Goal: Transaction & Acquisition: Purchase product/service

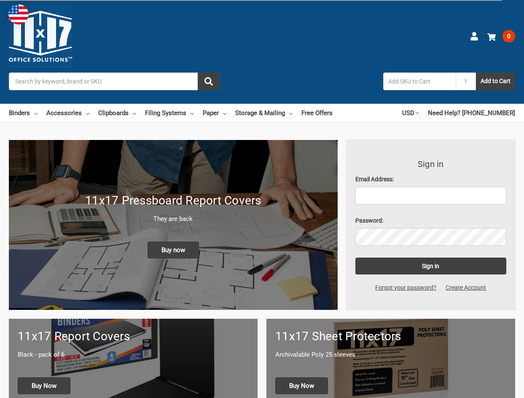
click at [370, 187] on input "Email Address:" at bounding box center [430, 196] width 151 height 18
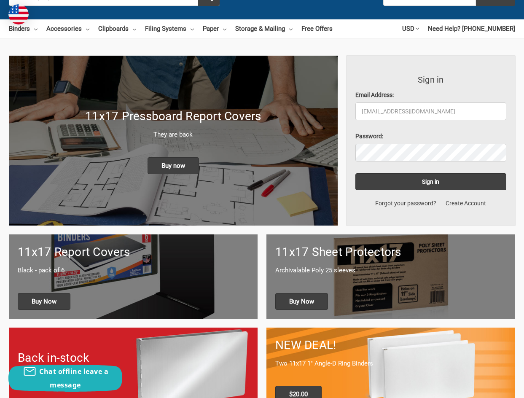
type input "[EMAIL_ADDRESS][DOMAIN_NAME]"
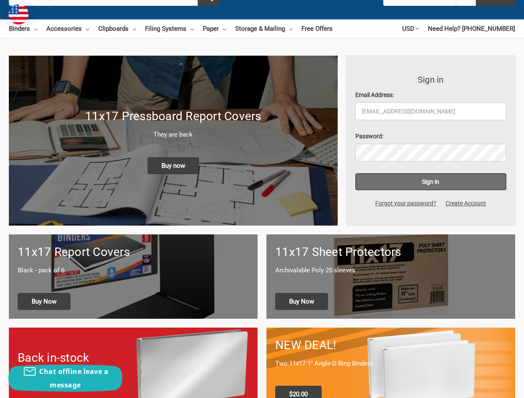
click at [406, 186] on input "Sign in" at bounding box center [430, 181] width 151 height 17
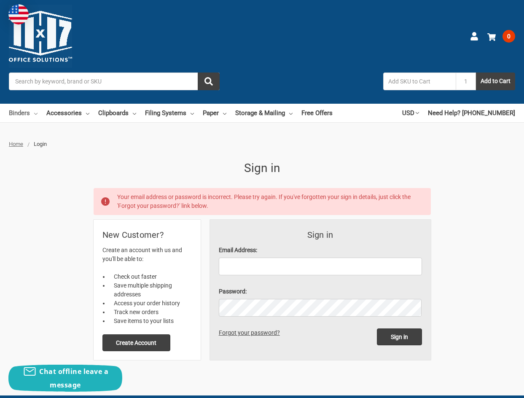
click at [32, 113] on link "Binders" at bounding box center [23, 113] width 29 height 19
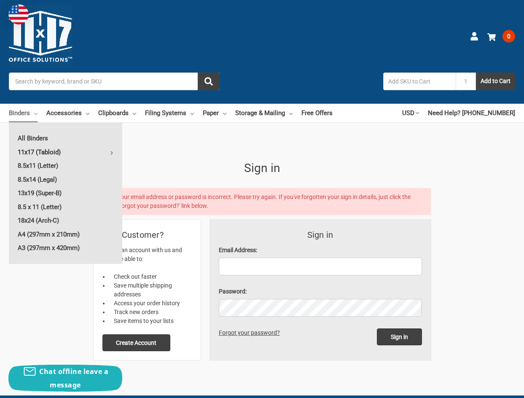
click at [38, 154] on link "11x17 (Tabloid)" at bounding box center [65, 151] width 113 height 13
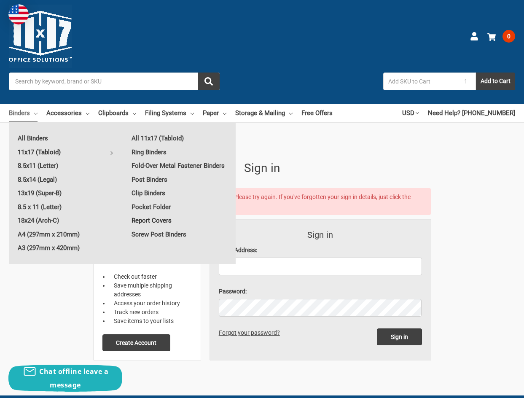
click at [155, 219] on link "Report Covers" at bounding box center [179, 220] width 113 height 13
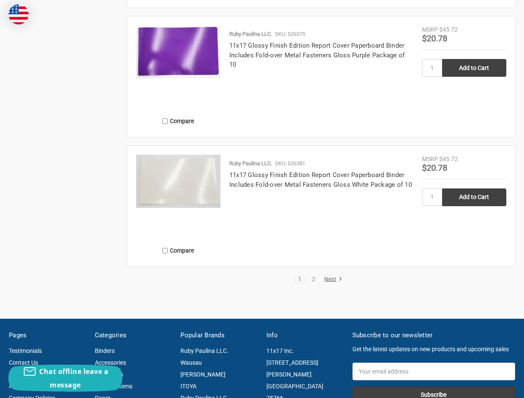
scroll to position [1559, 0]
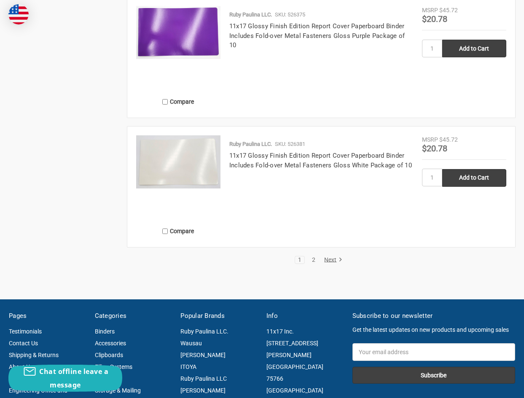
click at [314, 261] on link "2" at bounding box center [313, 260] width 9 height 6
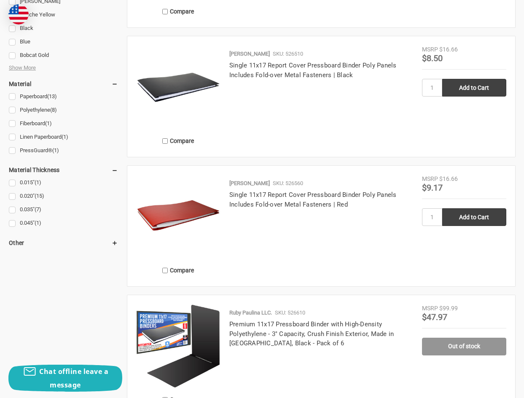
scroll to position [716, 0]
